Goal: Task Accomplishment & Management: Manage account settings

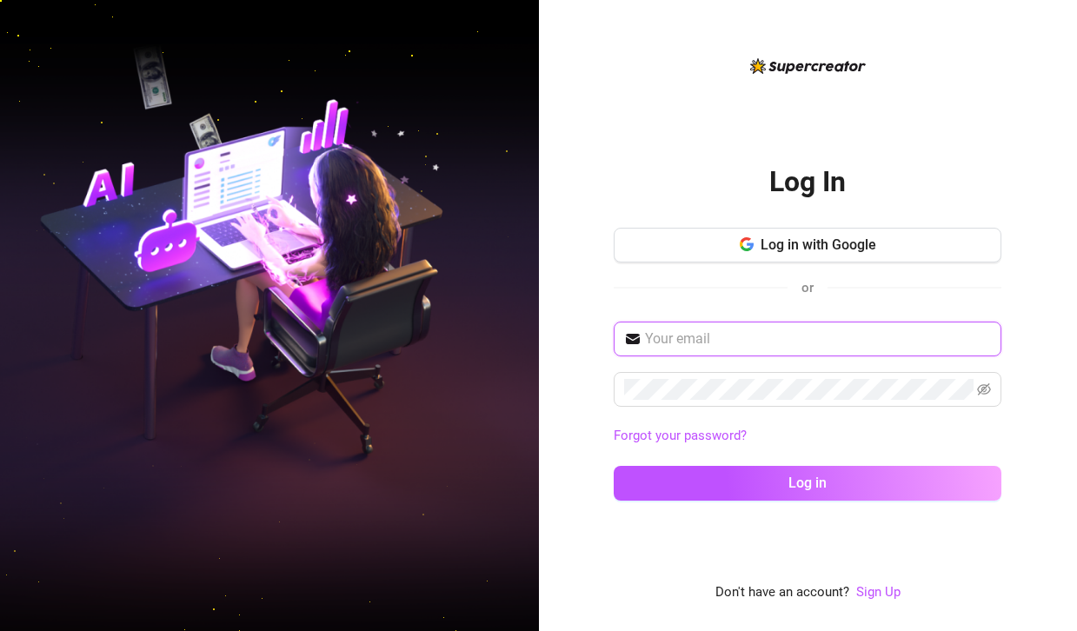
click at [804, 337] on input "text" at bounding box center [818, 339] width 346 height 21
click at [670, 336] on input "[EMAIL_ADDRESS][DOMAIN_NAME]" at bounding box center [818, 339] width 346 height 21
type input "[EMAIL_ADDRESS][DOMAIN_NAME]"
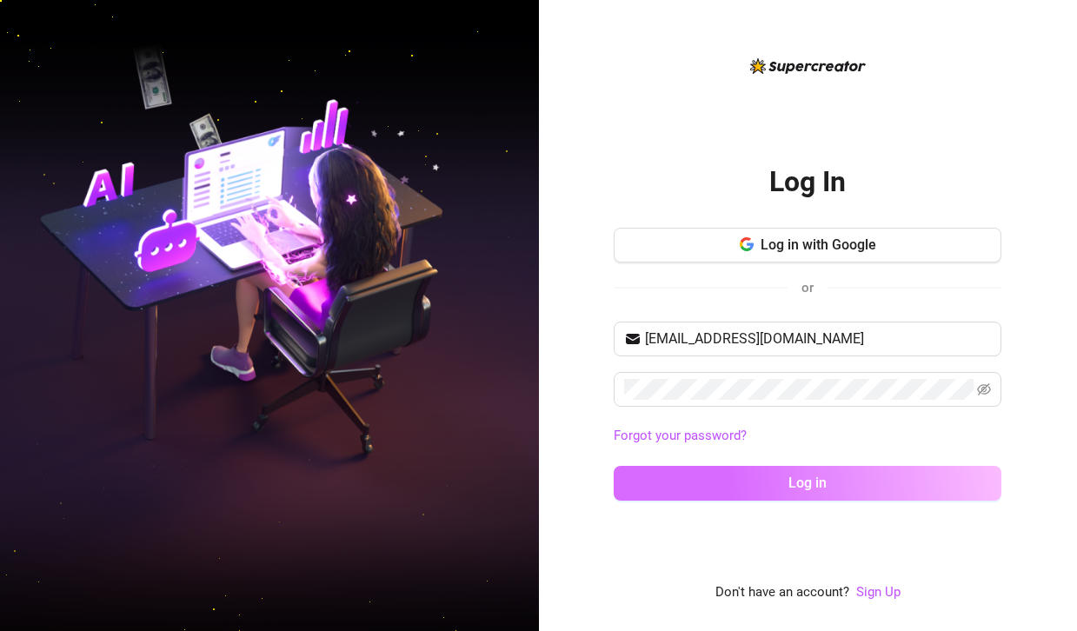
click at [798, 467] on button "Log in" at bounding box center [808, 483] width 388 height 35
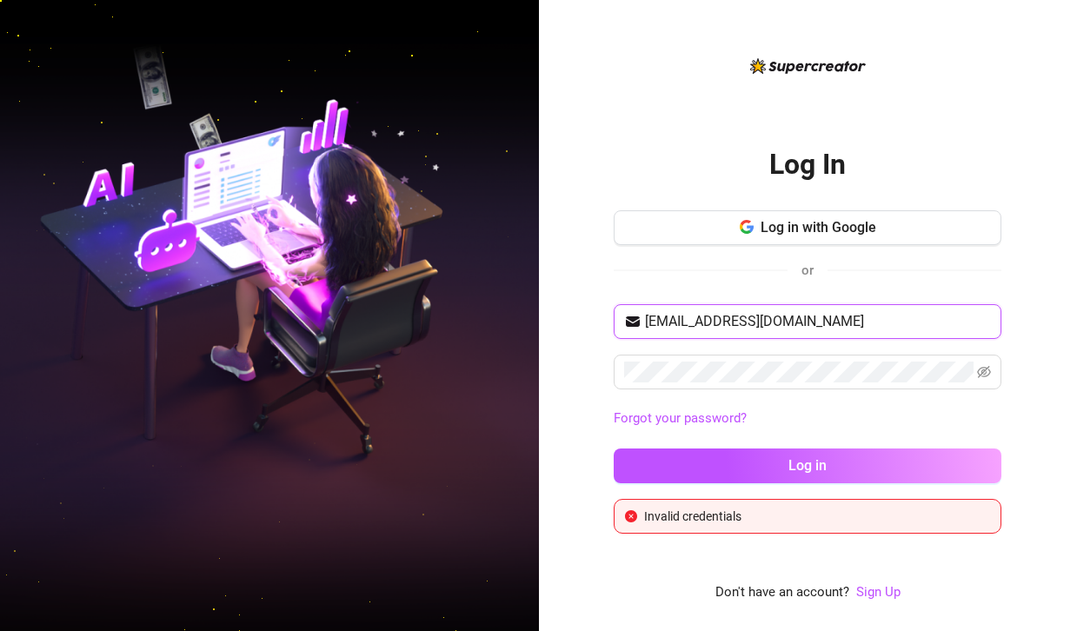
click at [897, 329] on input "[EMAIL_ADDRESS][DOMAIN_NAME]" at bounding box center [818, 321] width 346 height 21
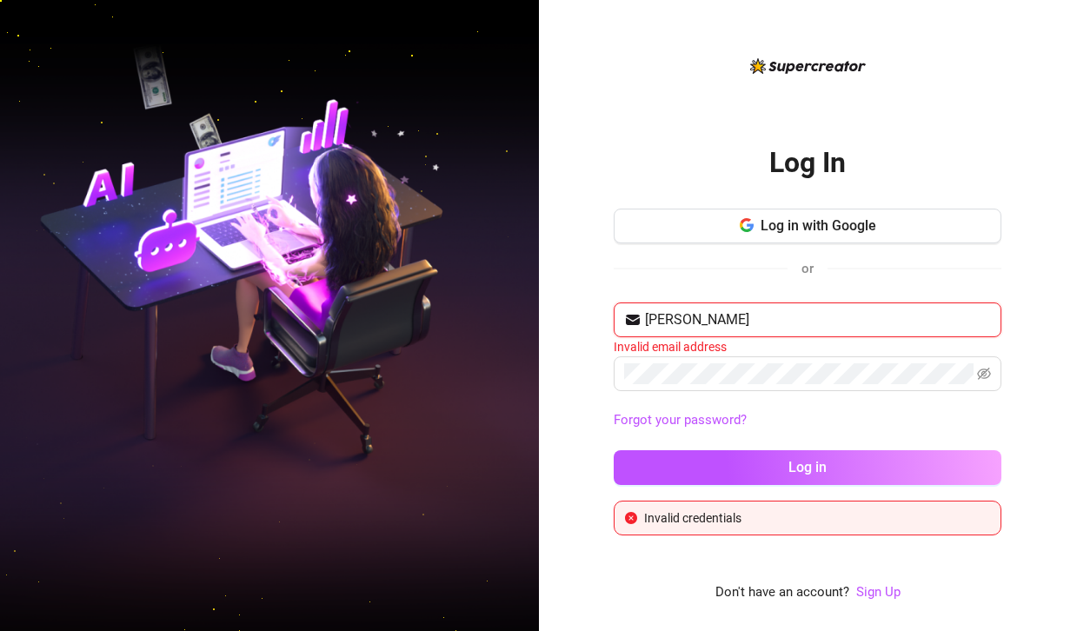
type input "[EMAIL_ADDRESS][DOMAIN_NAME]"
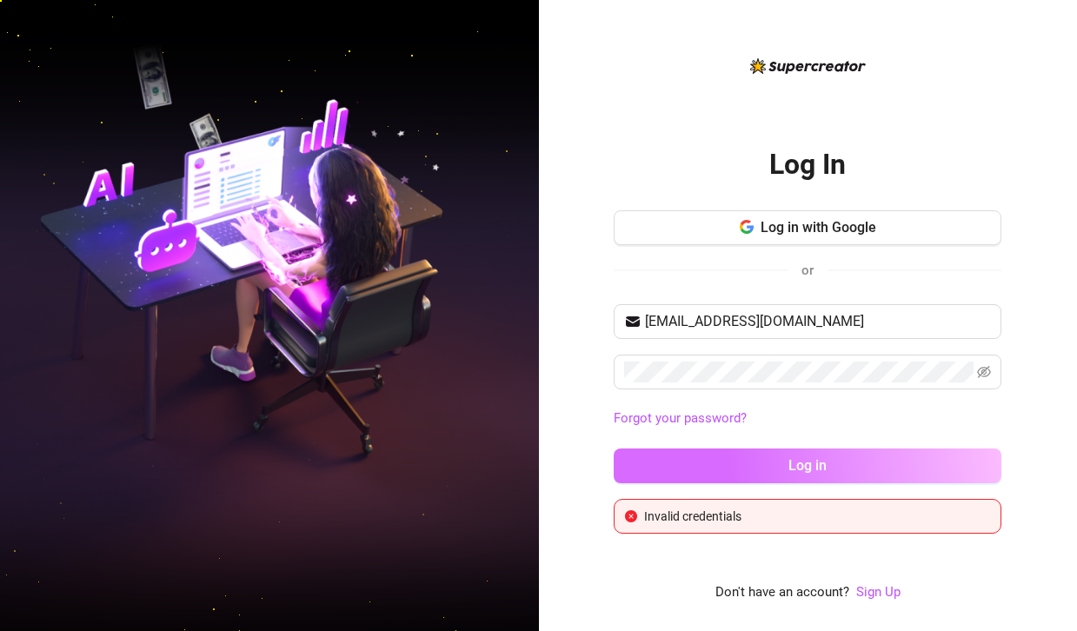
click at [874, 458] on button "Log in" at bounding box center [808, 466] width 388 height 35
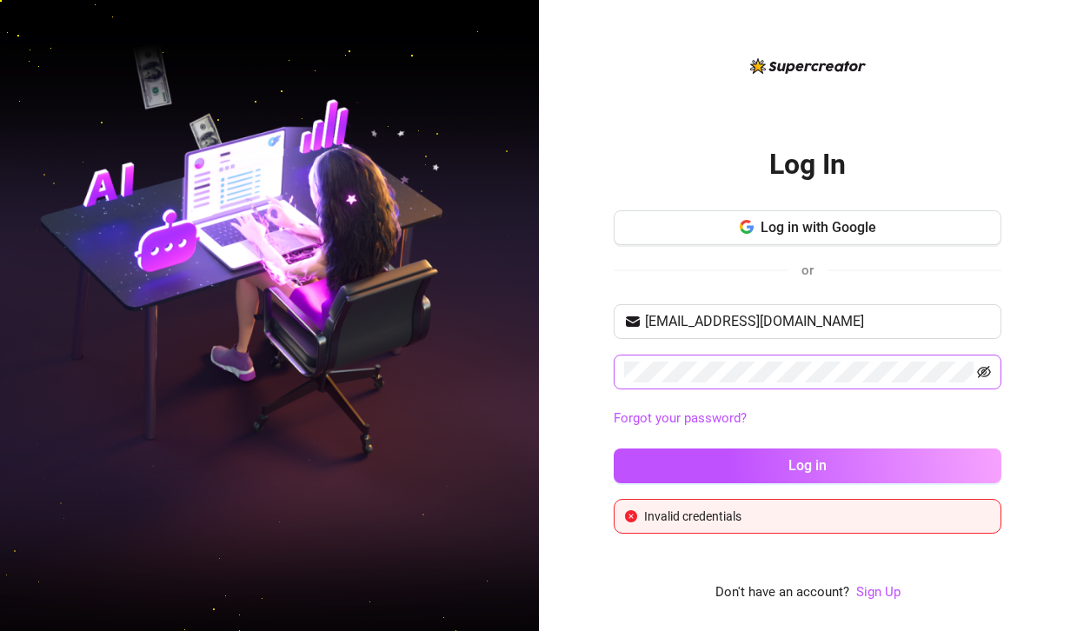
click at [984, 376] on icon "eye-invisible" at bounding box center [984, 372] width 14 height 12
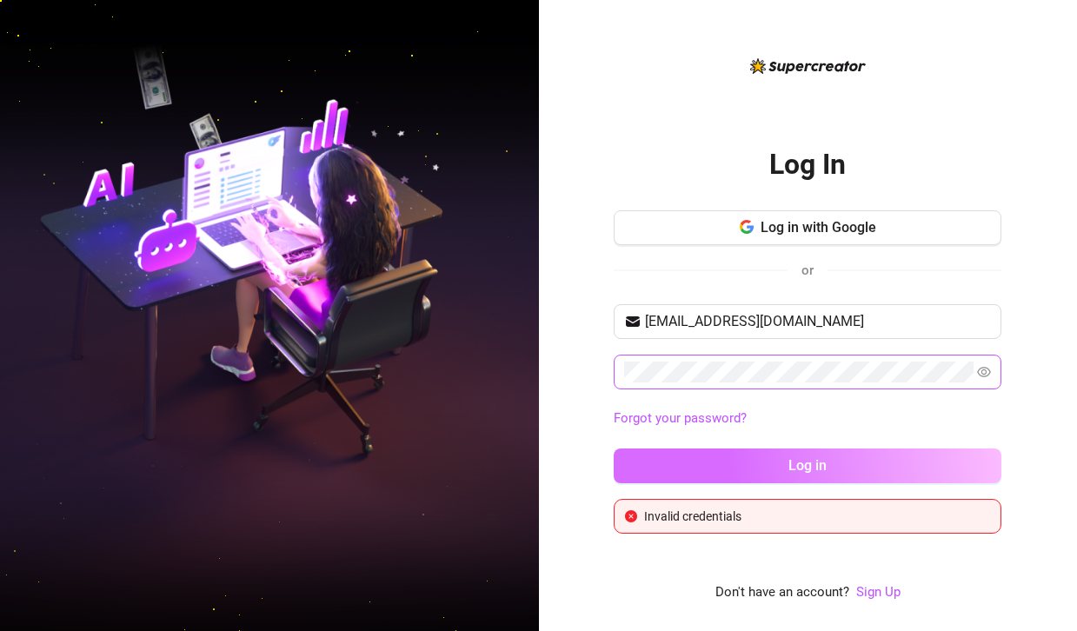
click at [791, 458] on span "Log in" at bounding box center [808, 465] width 38 height 17
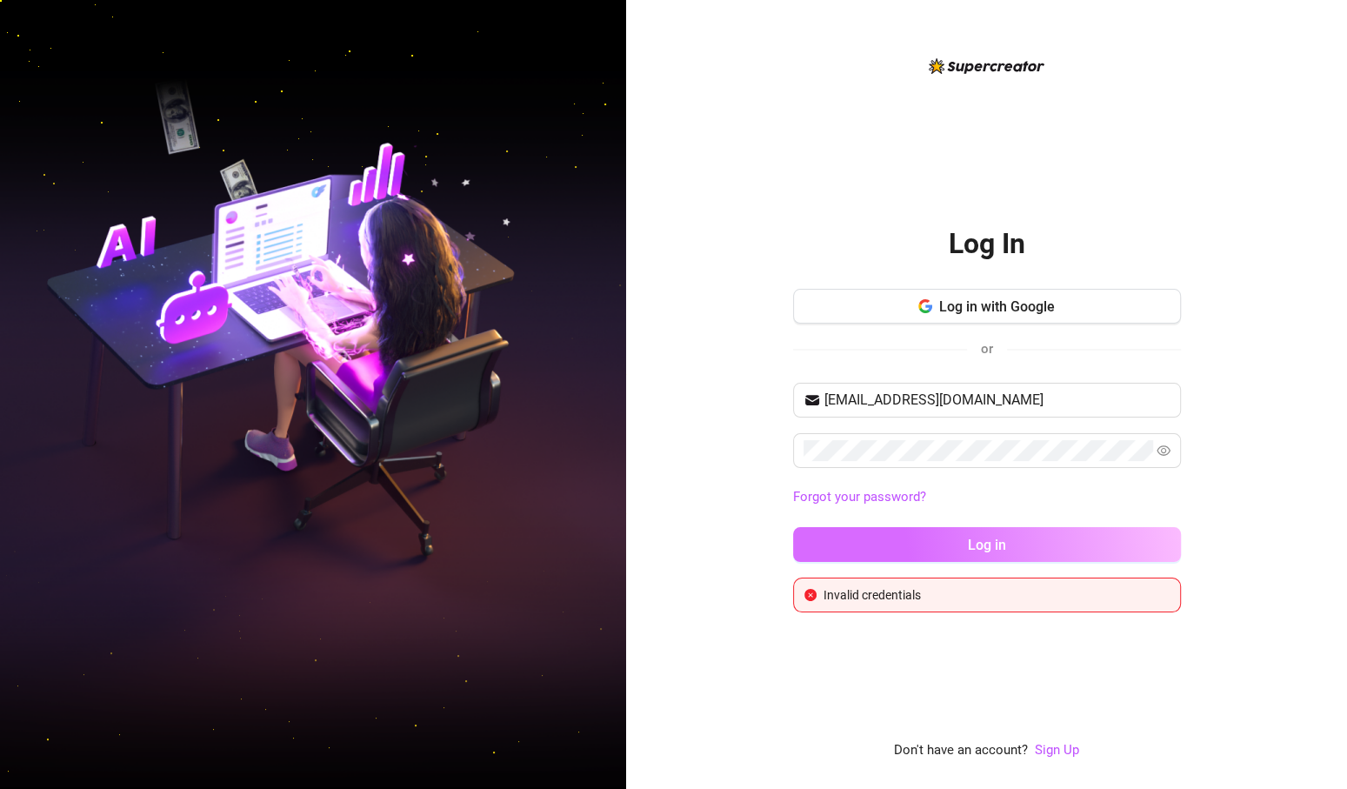
click at [1075, 539] on button "Log in" at bounding box center [987, 544] width 388 height 35
click at [1063, 542] on button "Log in" at bounding box center [987, 544] width 388 height 35
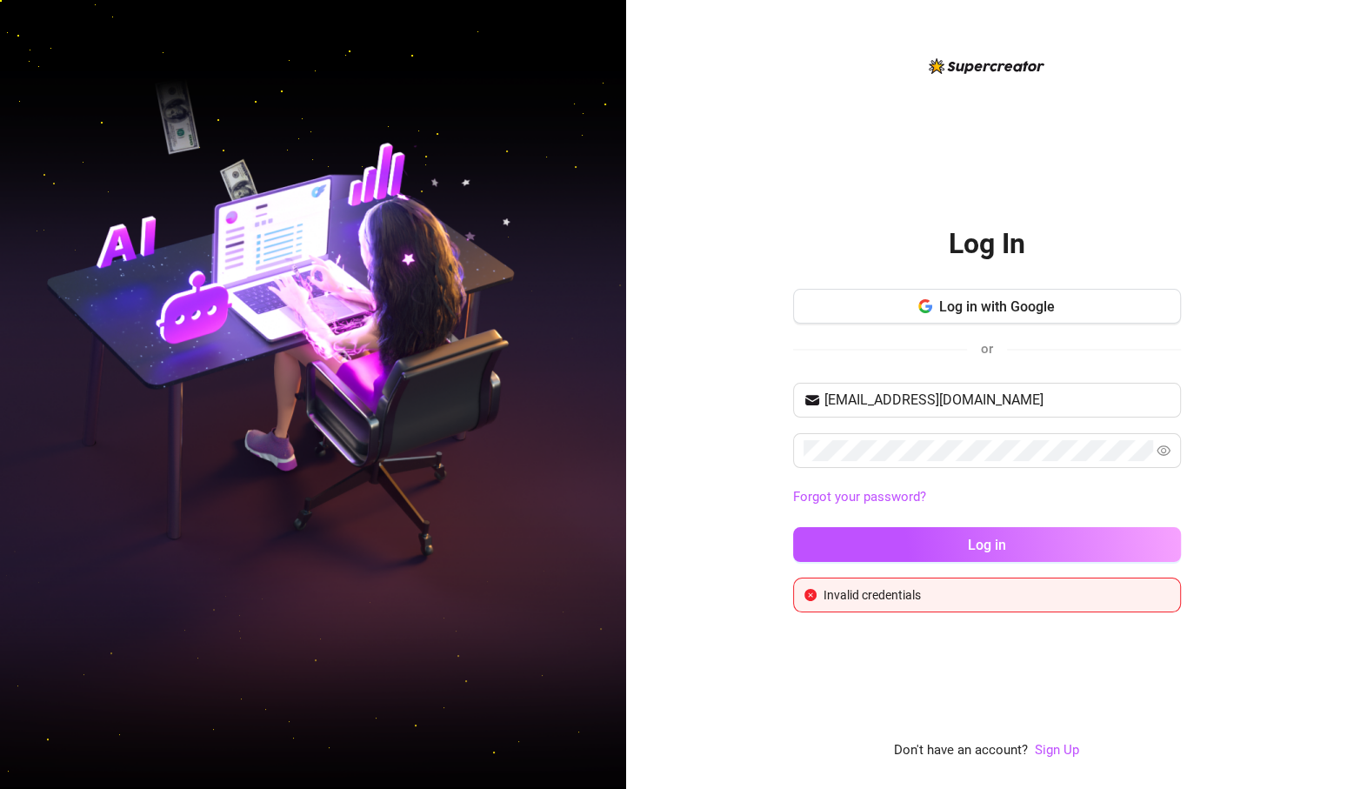
click at [1077, 522] on div "[EMAIL_ADDRESS][DOMAIN_NAME] Forgot your password? Log in" at bounding box center [987, 480] width 388 height 195
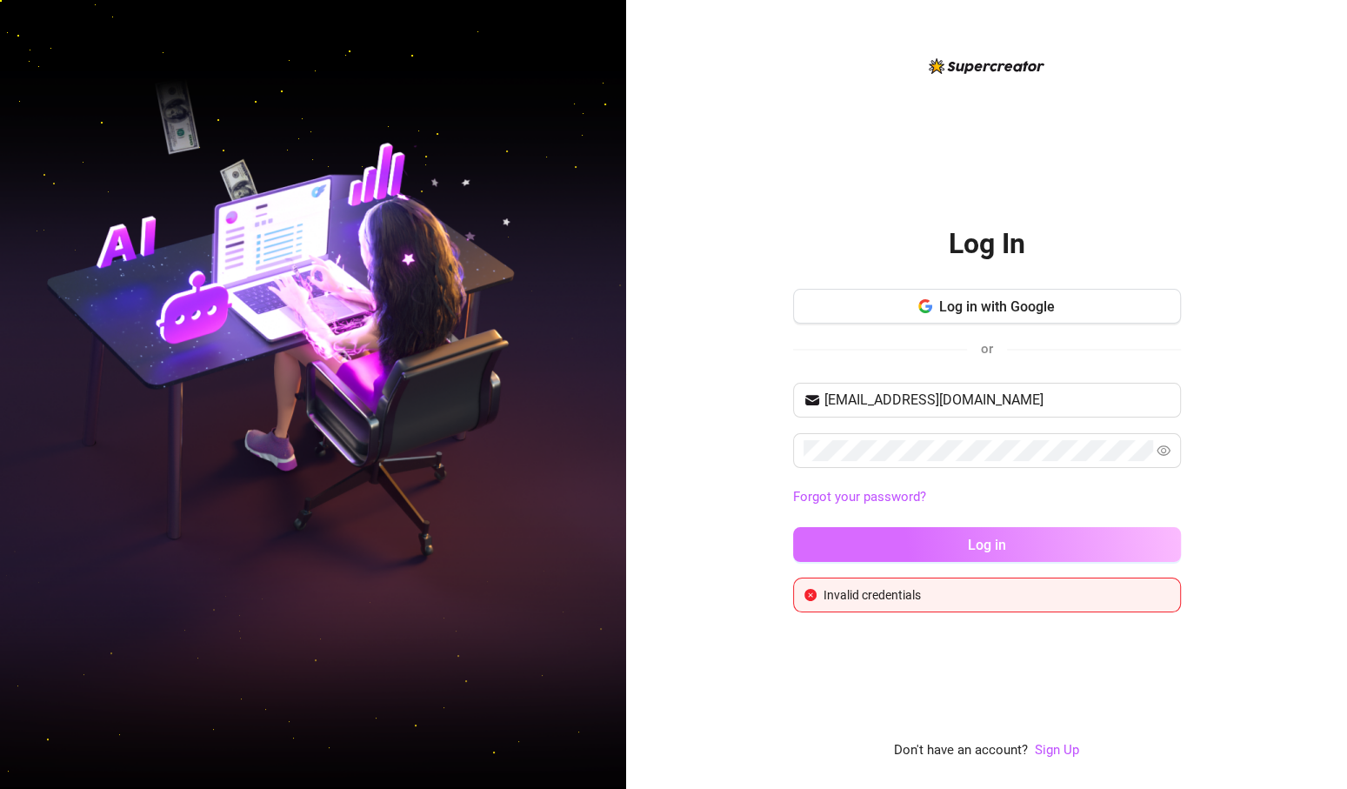
click at [1077, 542] on button "Log in" at bounding box center [987, 544] width 388 height 35
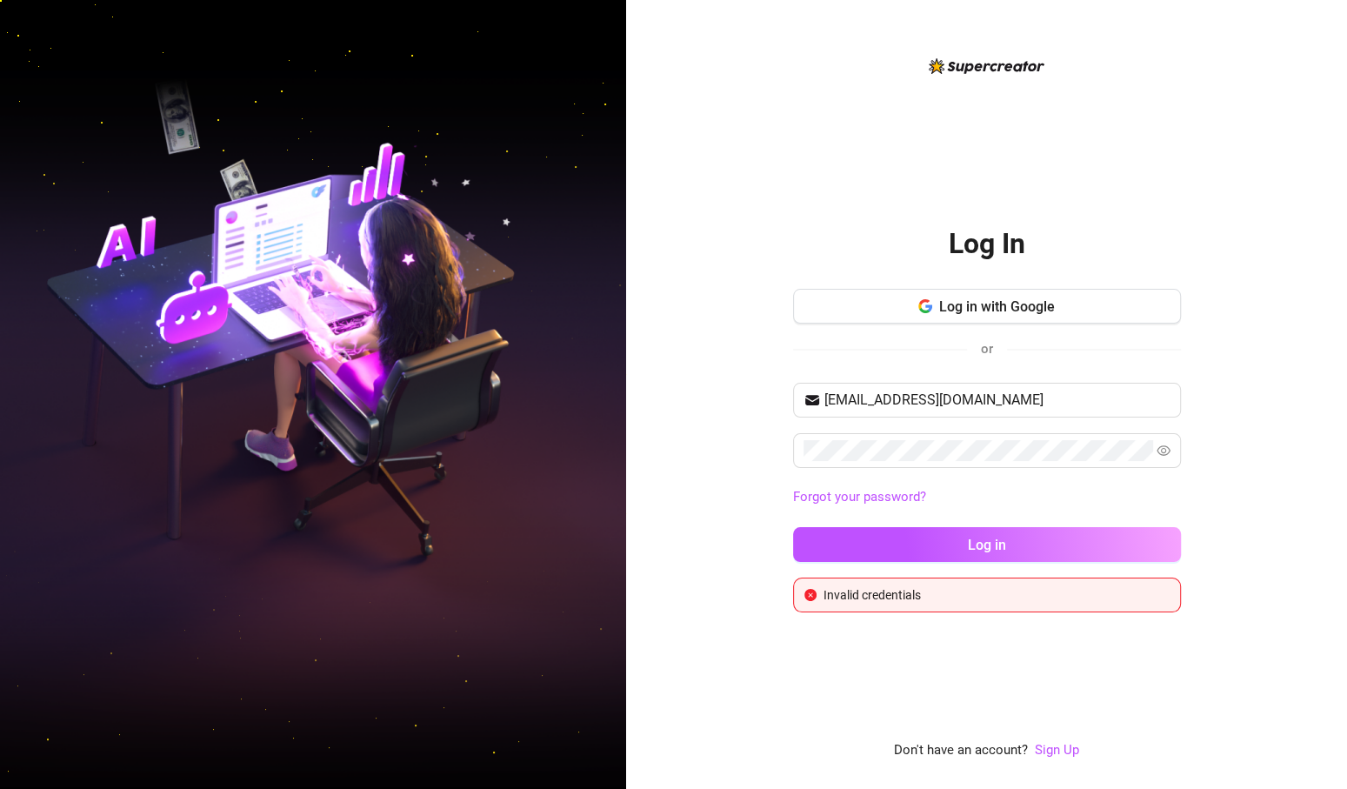
click at [1077, 460] on span at bounding box center [1164, 450] width 14 height 21
click at [1077, 453] on icon "eye" at bounding box center [1164, 451] width 14 height 14
click at [1077, 453] on icon "eye-invisible" at bounding box center [1164, 451] width 14 height 14
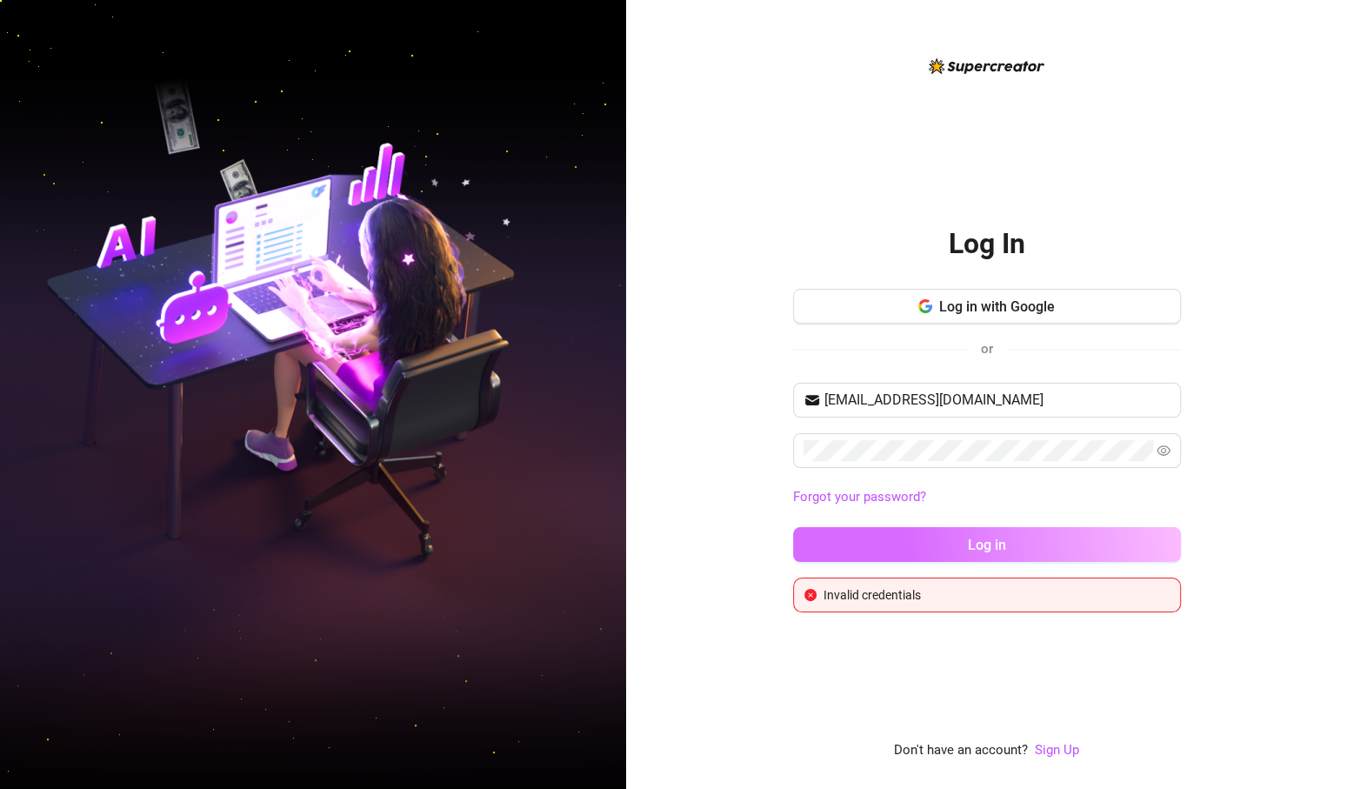
click at [1012, 539] on button "Log in" at bounding box center [987, 544] width 388 height 35
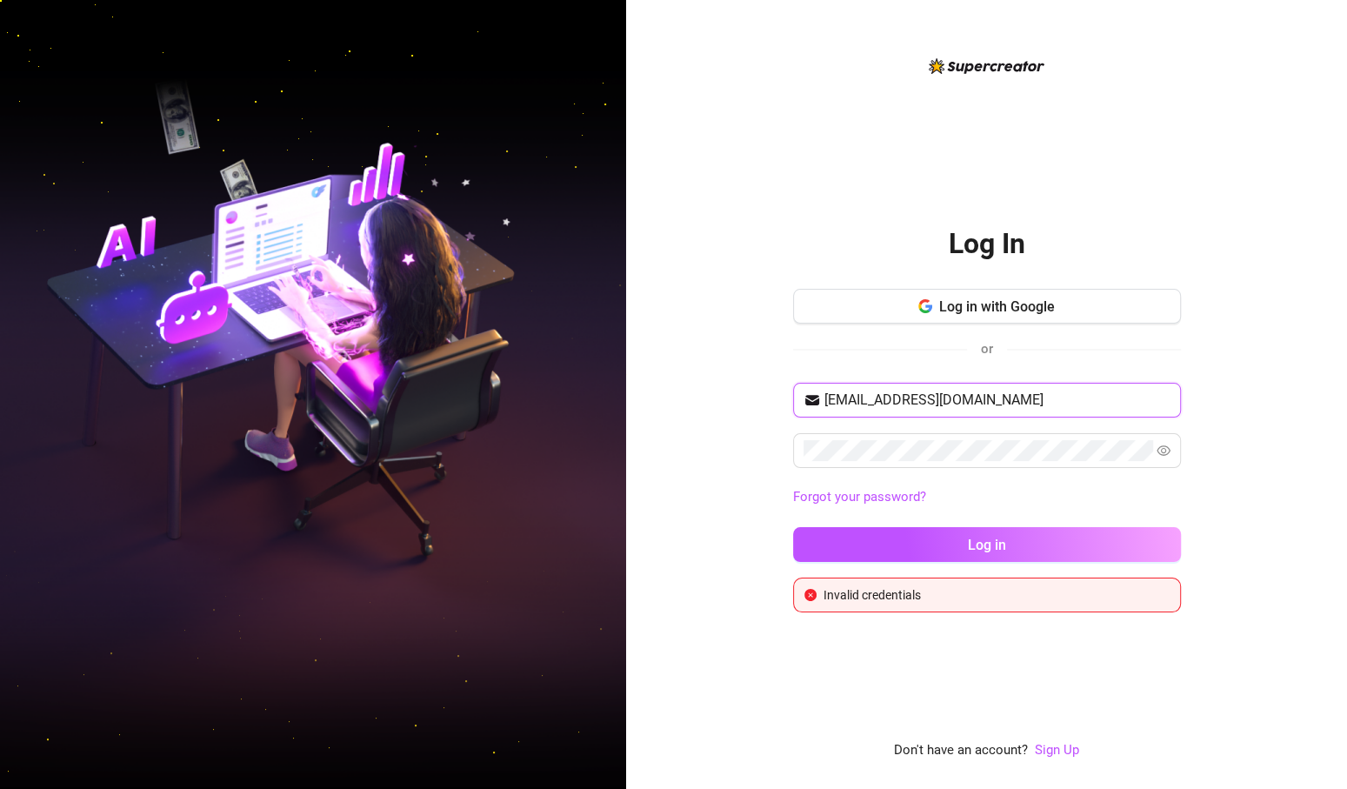
click at [1064, 402] on input "[EMAIL_ADDRESS][DOMAIN_NAME]" at bounding box center [997, 400] width 346 height 21
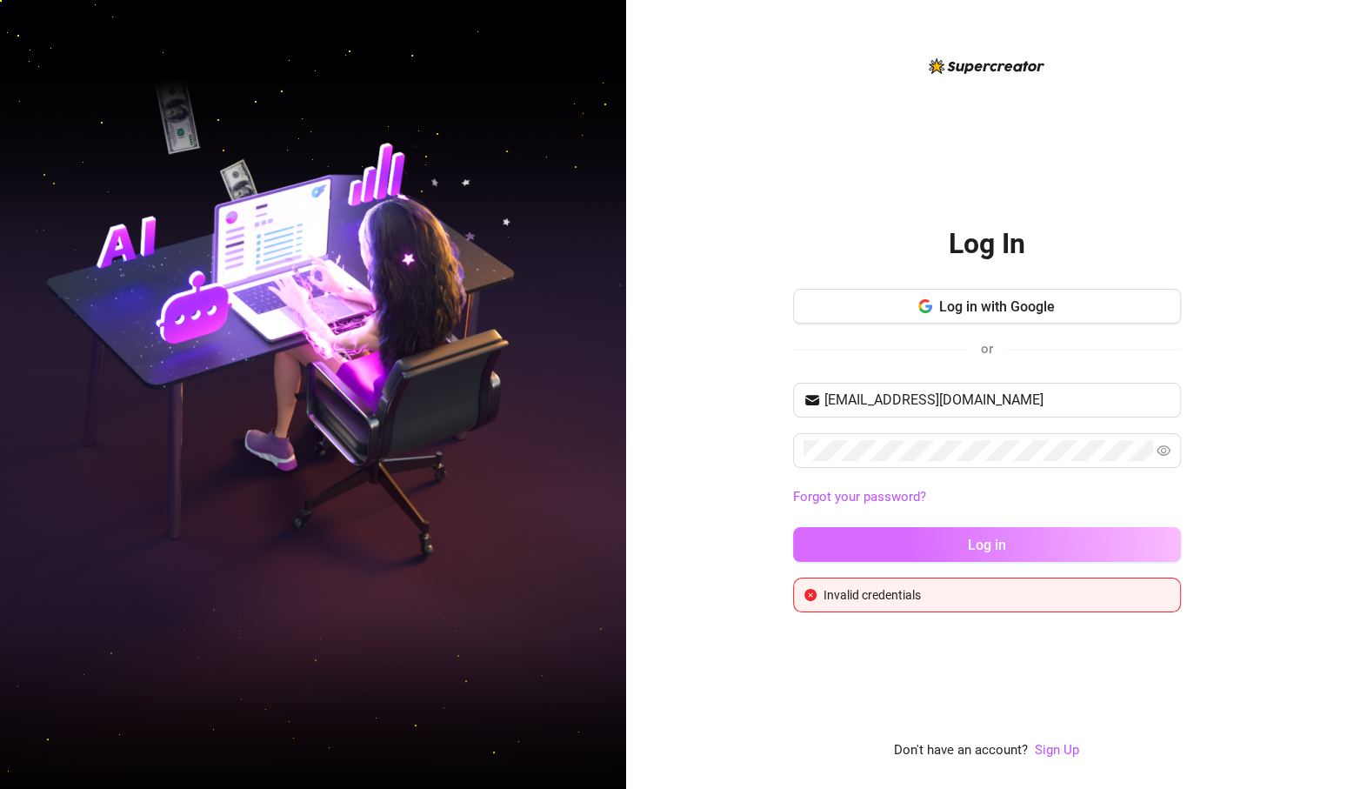
click at [1029, 533] on button "Log in" at bounding box center [987, 544] width 388 height 35
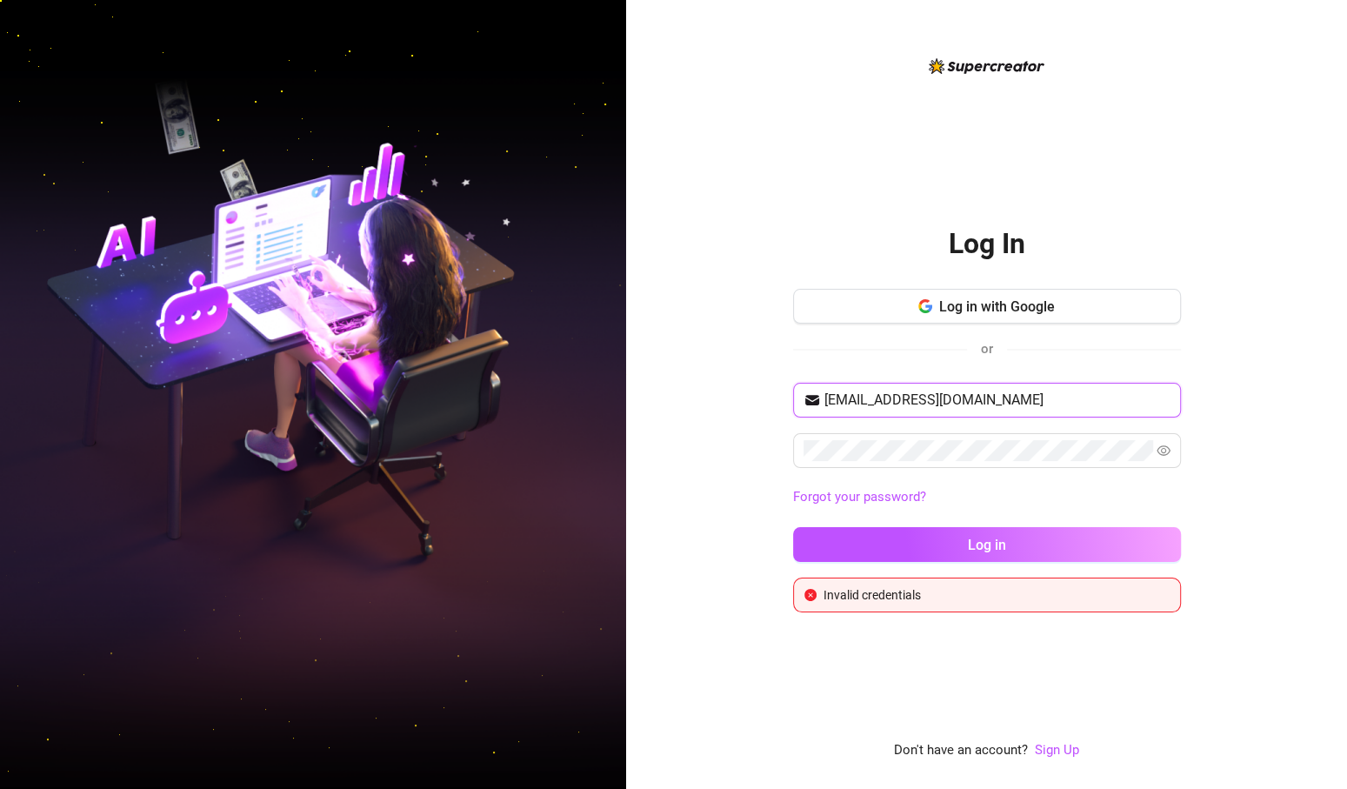
click at [1028, 404] on input "[EMAIL_ADDRESS][DOMAIN_NAME]" at bounding box center [997, 400] width 346 height 21
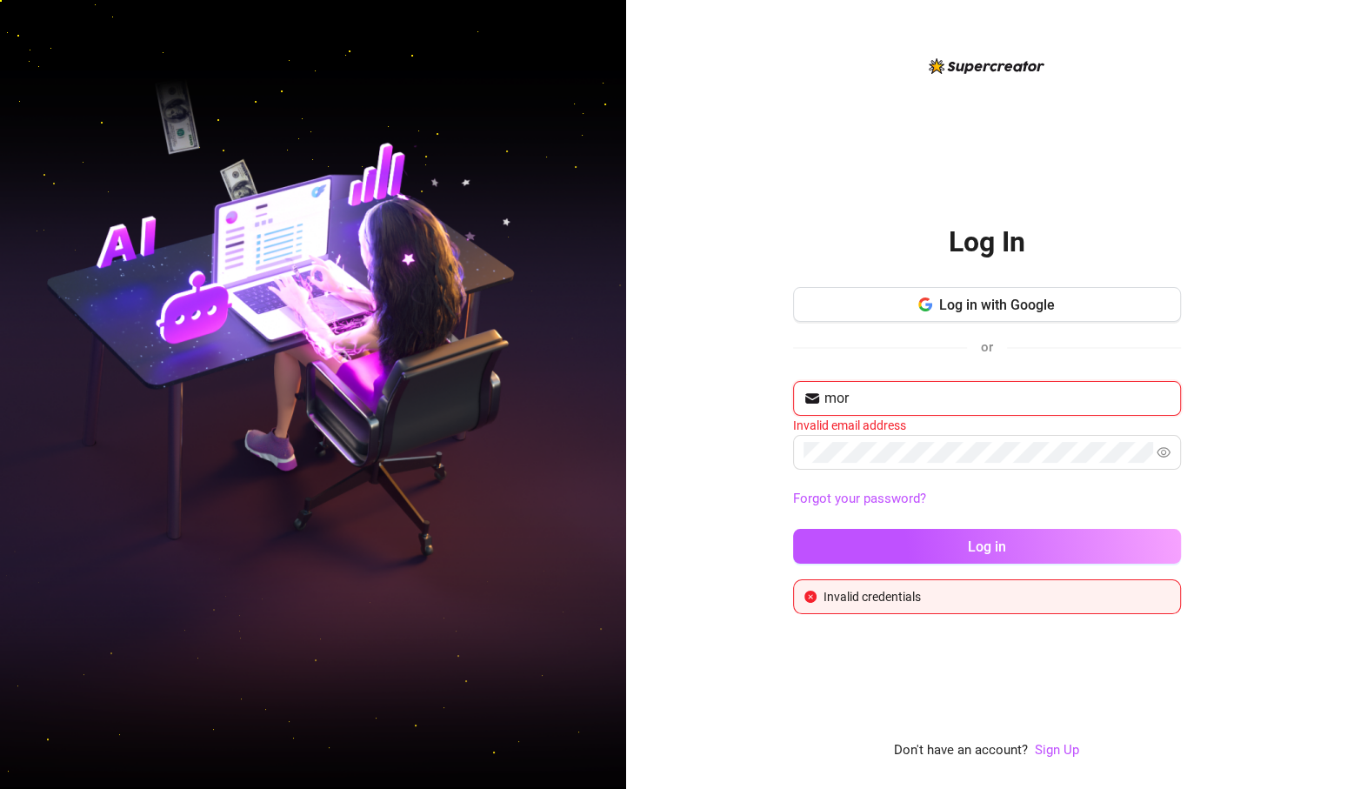
type input "[EMAIL_ADDRESS][DOMAIN_NAME]"
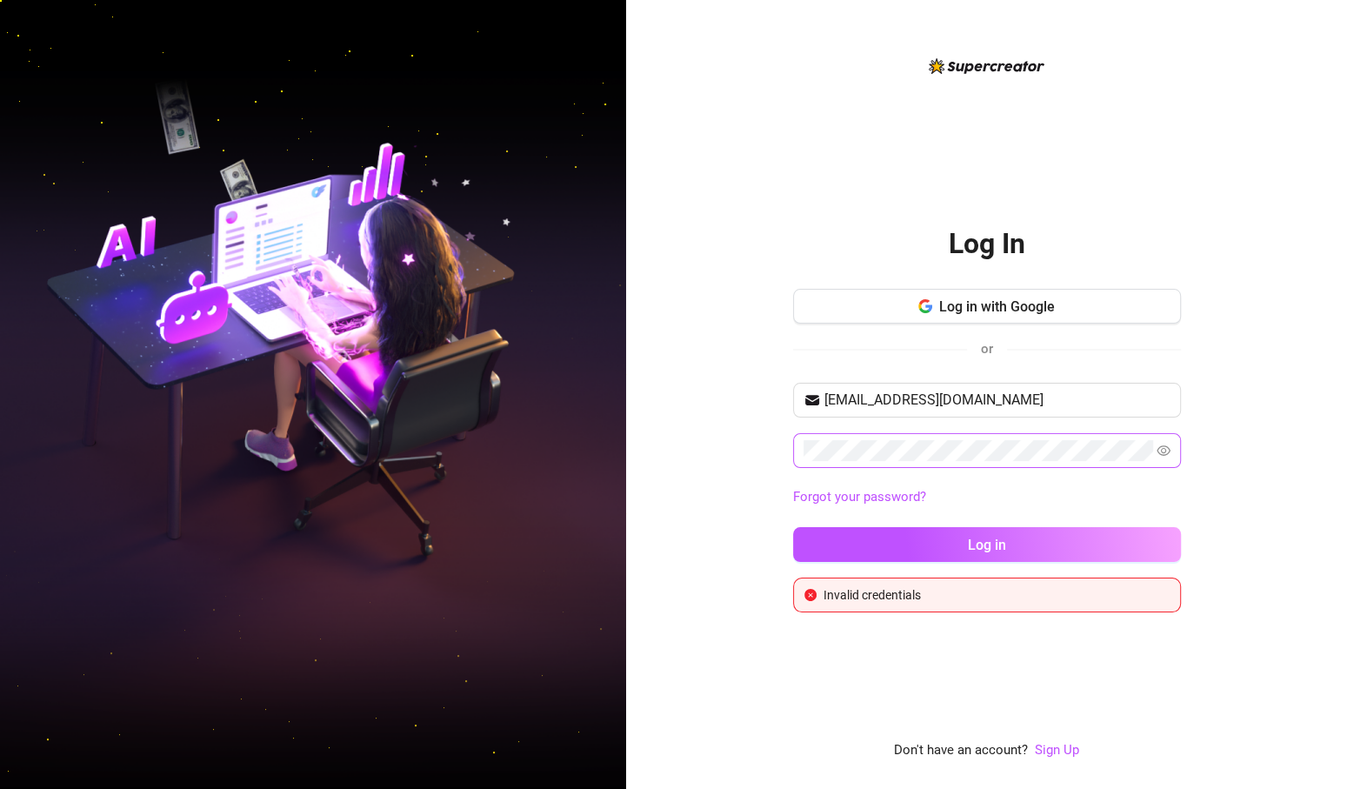
click at [1077, 462] on span at bounding box center [987, 450] width 388 height 35
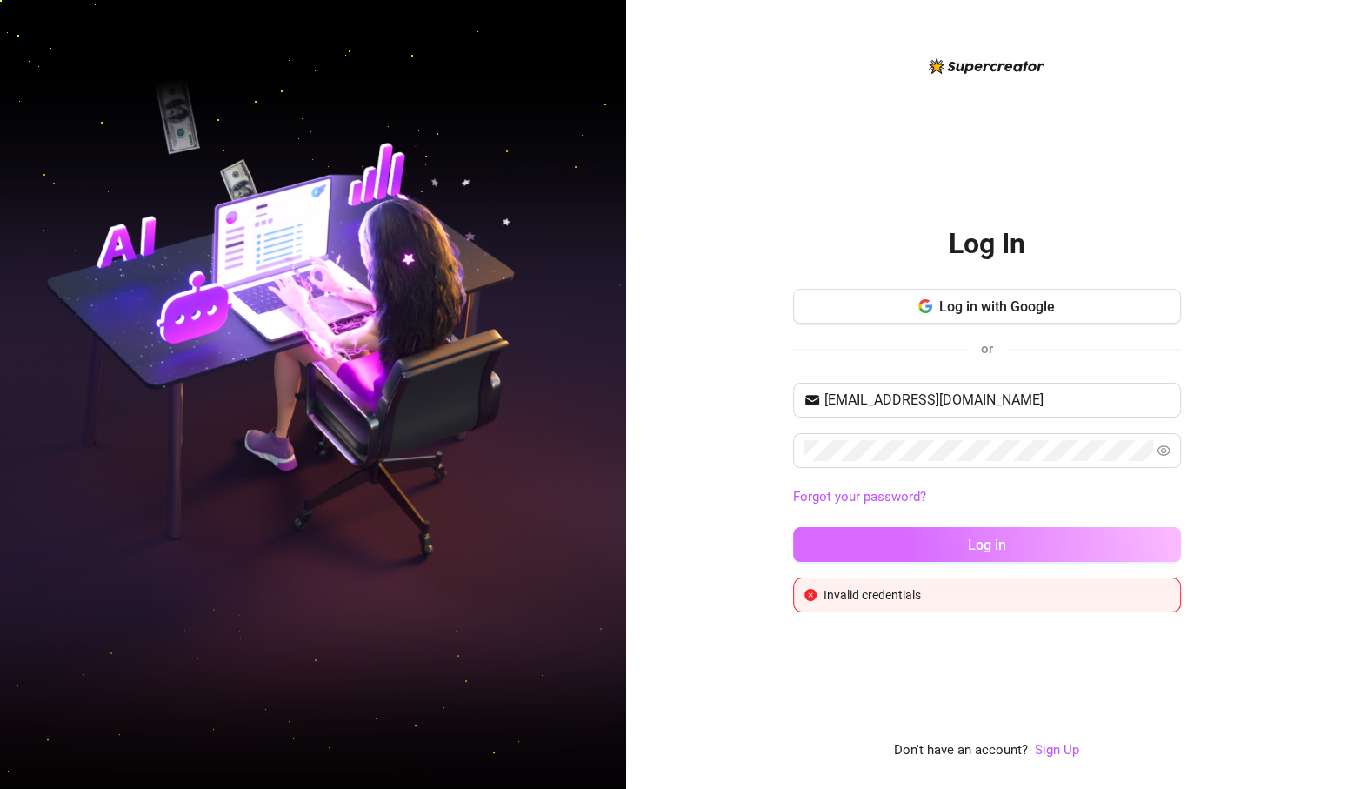
click at [1077, 541] on button "Log in" at bounding box center [987, 544] width 388 height 35
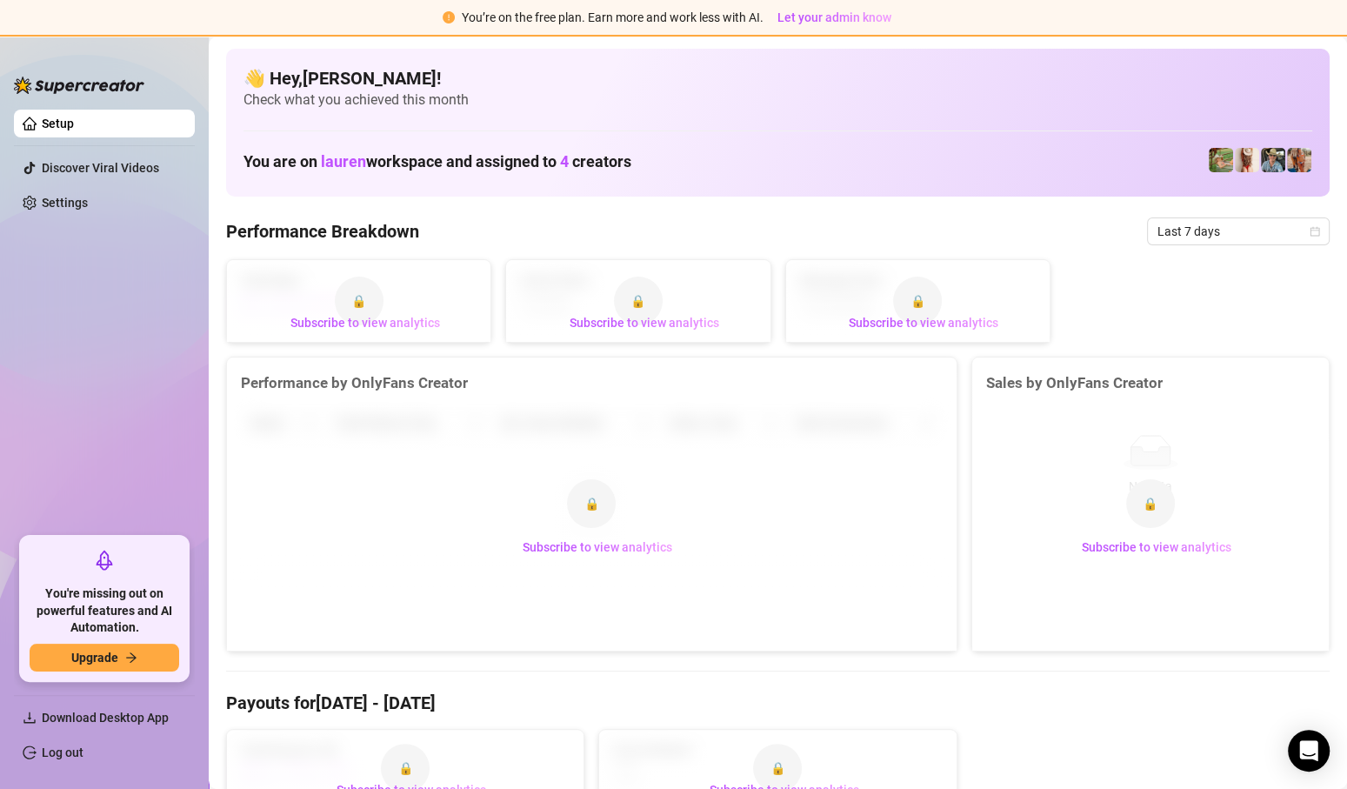
click at [1077, 161] on img at bounding box center [1221, 160] width 24 height 24
click at [143, 630] on span "Download Desktop App" at bounding box center [105, 717] width 127 height 14
click at [1077, 175] on div "You are on lauren workspace and assigned to 4 creators" at bounding box center [777, 160] width 1069 height 37
click at [88, 200] on link "Settings" at bounding box center [65, 203] width 46 height 14
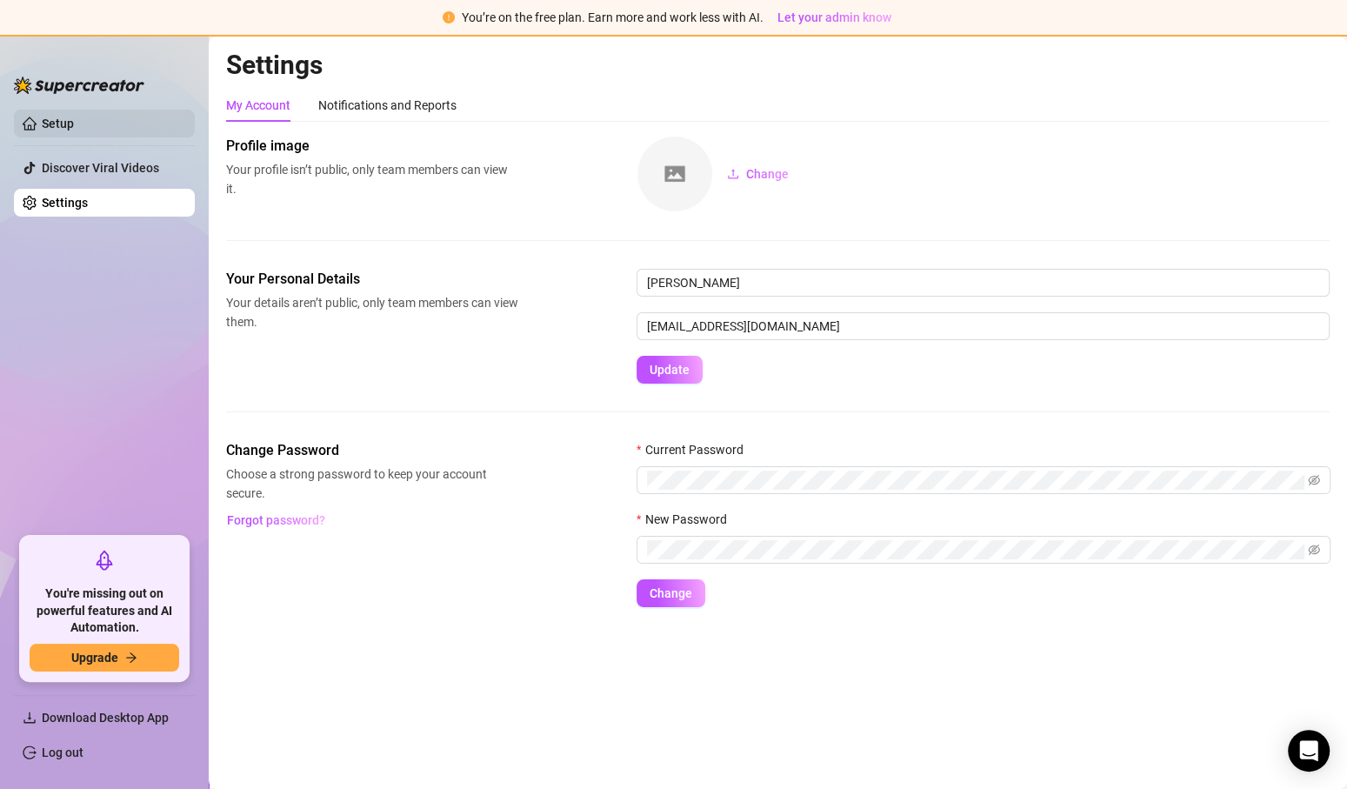
click at [74, 120] on link "Setup" at bounding box center [58, 124] width 32 height 14
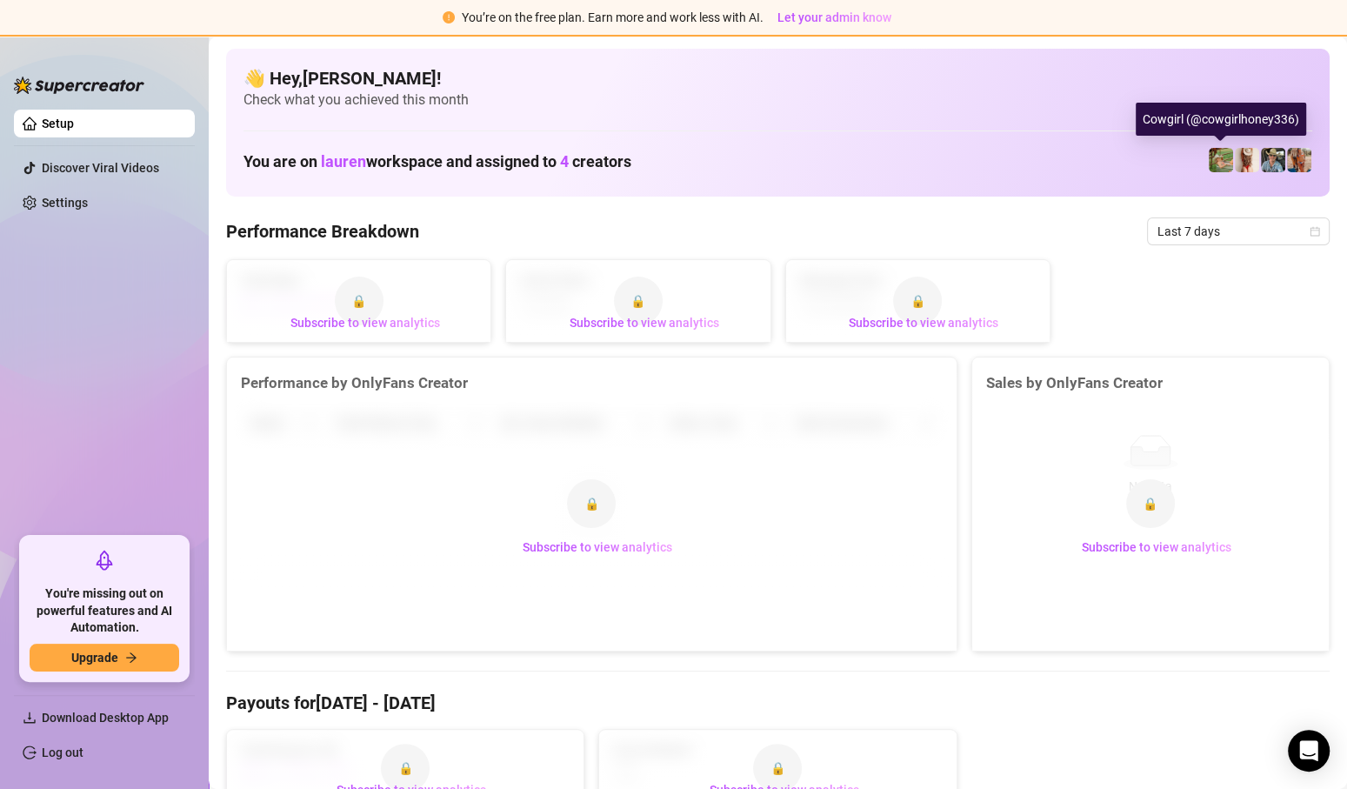
click at [1077, 170] on img at bounding box center [1221, 160] width 24 height 24
click at [1077, 163] on img at bounding box center [1247, 160] width 24 height 24
click at [1077, 156] on img at bounding box center [1299, 160] width 24 height 24
click at [1077, 150] on img at bounding box center [1299, 160] width 24 height 24
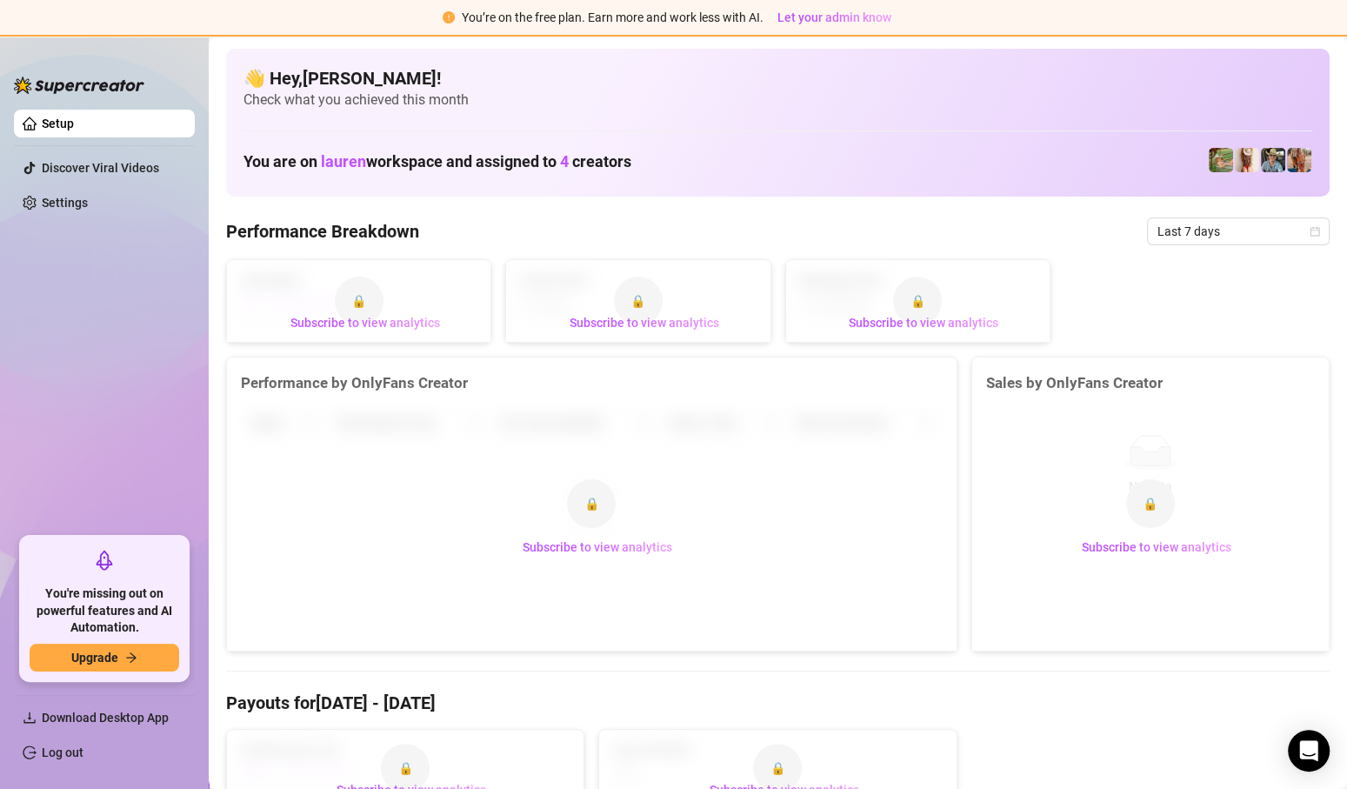
click at [1012, 110] on div "👋 Hey, [PERSON_NAME] ! Check what you achieved this month You are on lauren wor…" at bounding box center [778, 123] width 1104 height 148
